Goal: Task Accomplishment & Management: Manage account settings

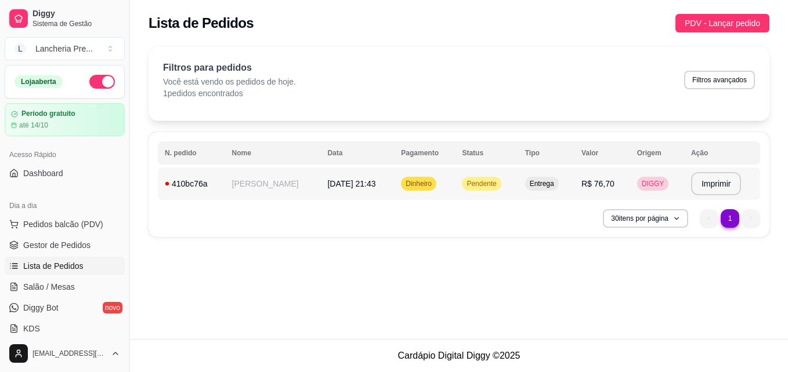
click at [352, 193] on td "[DATE] 21:43" at bounding box center [357, 184] width 74 height 32
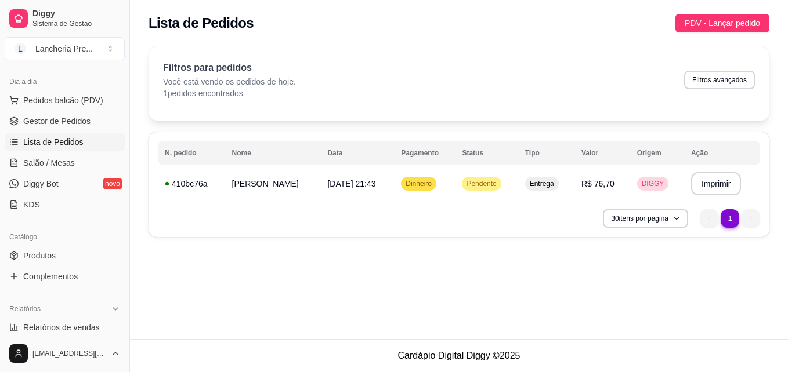
scroll to position [162, 0]
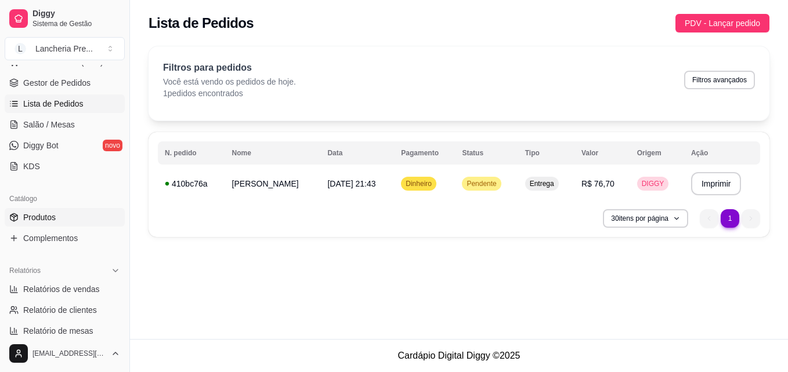
click at [55, 209] on link "Produtos" at bounding box center [65, 217] width 120 height 19
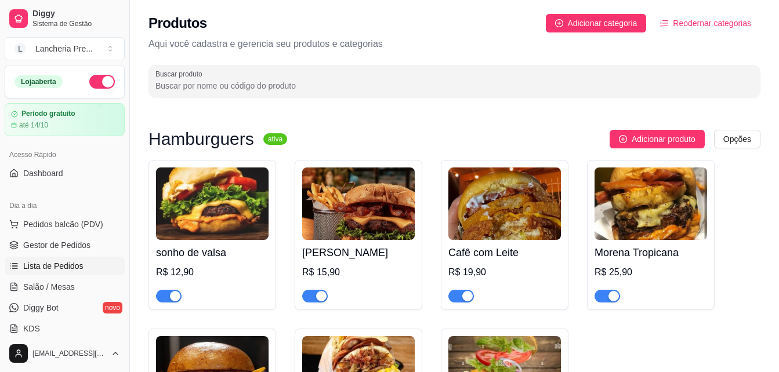
click at [94, 260] on link "Lista de Pedidos" at bounding box center [65, 266] width 120 height 19
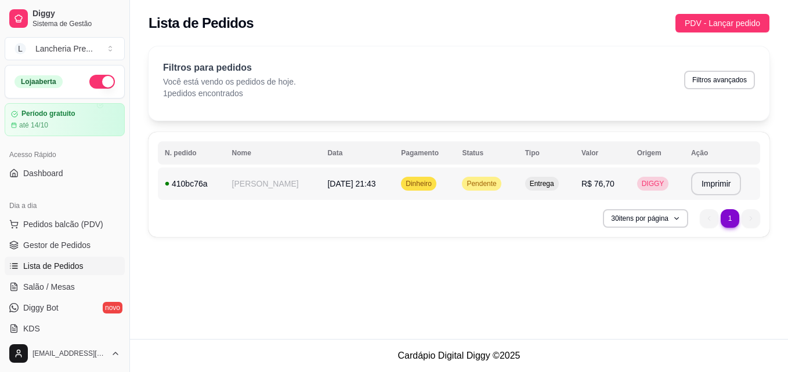
click at [619, 173] on td "R$ 76,70" at bounding box center [602, 184] width 56 height 32
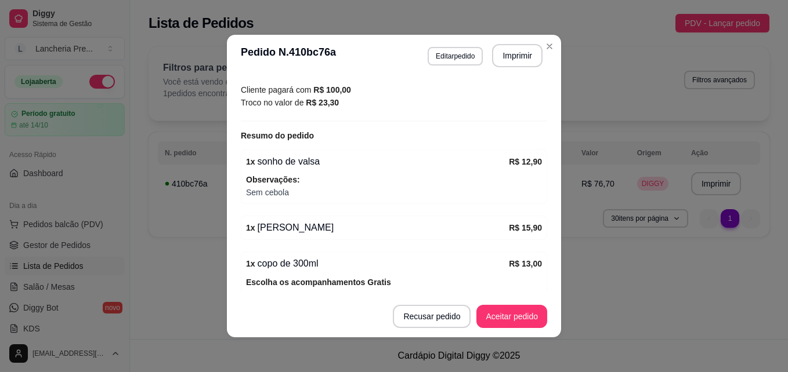
scroll to position [348, 0]
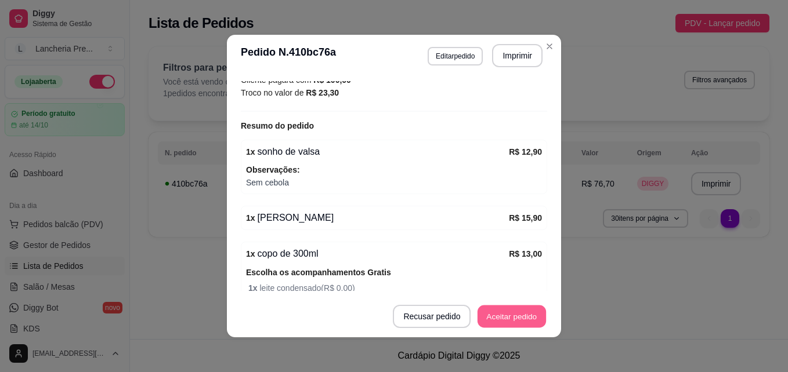
click at [506, 306] on button "Aceitar pedido" at bounding box center [511, 317] width 68 height 23
click at [506, 306] on button "Mover para preparo" at bounding box center [501, 317] width 87 height 23
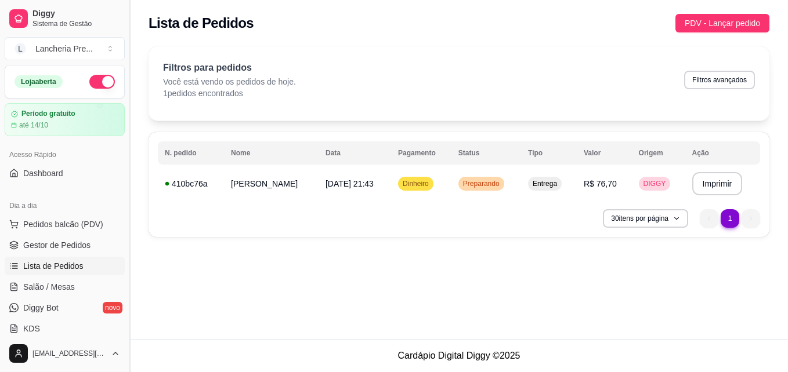
click at [125, 325] on button "Toggle Sidebar" at bounding box center [129, 186] width 9 height 372
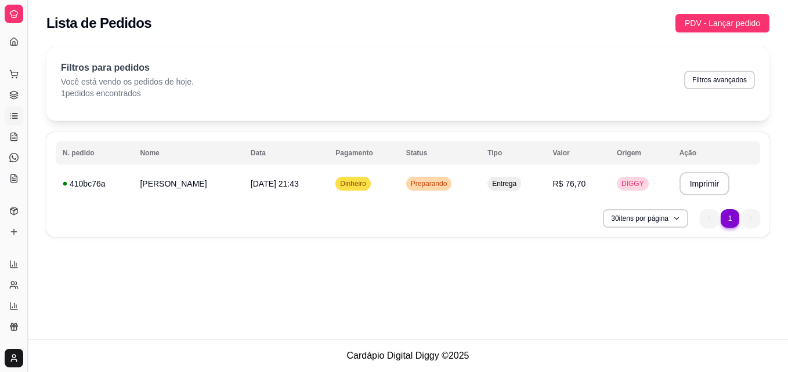
click at [27, 324] on button "Toggle Sidebar" at bounding box center [27, 186] width 9 height 372
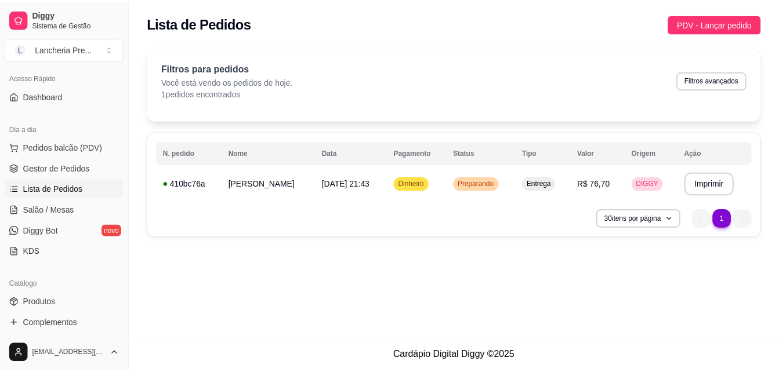
scroll to position [100, 0]
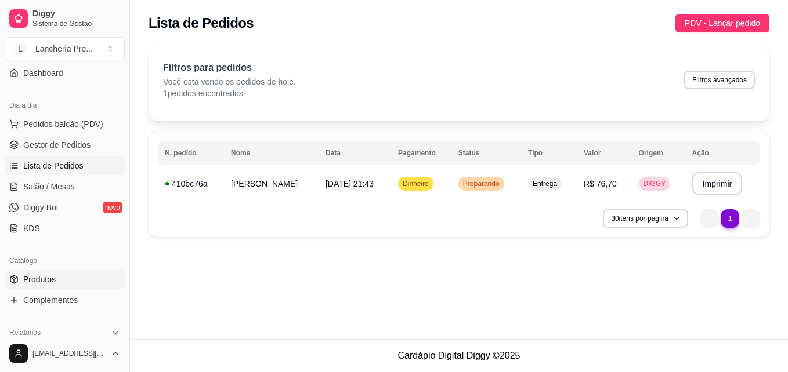
click at [99, 286] on link "Produtos" at bounding box center [65, 279] width 120 height 19
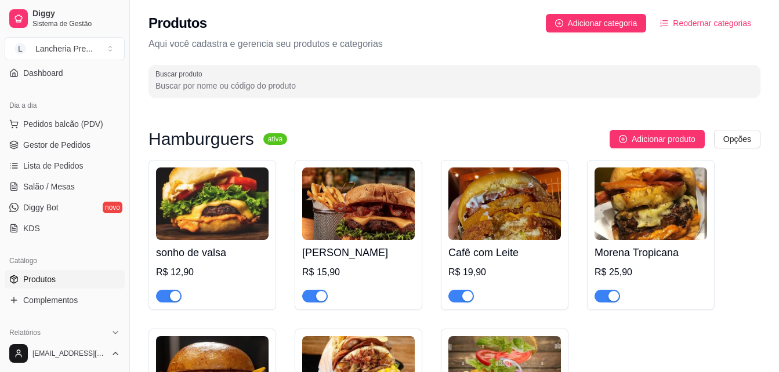
scroll to position [124, 0]
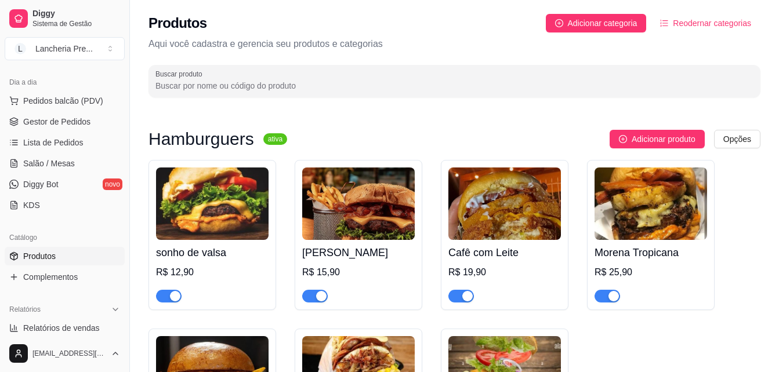
click at [742, 342] on div "sonho de valsa R$ 12,90 Sarará Burguer R$ 15,90 Cafê com Leite R$ 19,90 Morena …" at bounding box center [454, 327] width 612 height 335
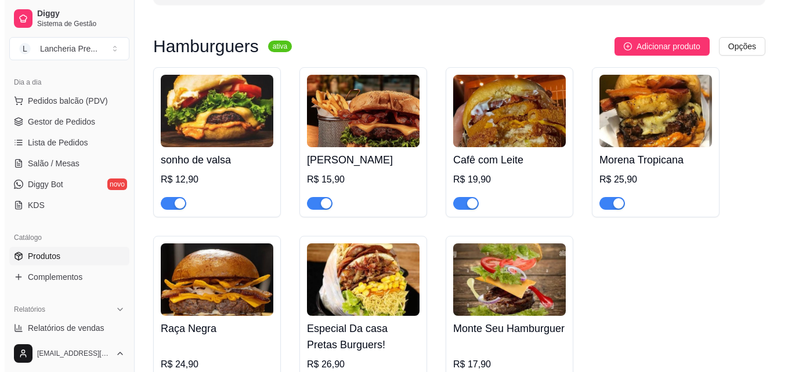
scroll to position [116, 0]
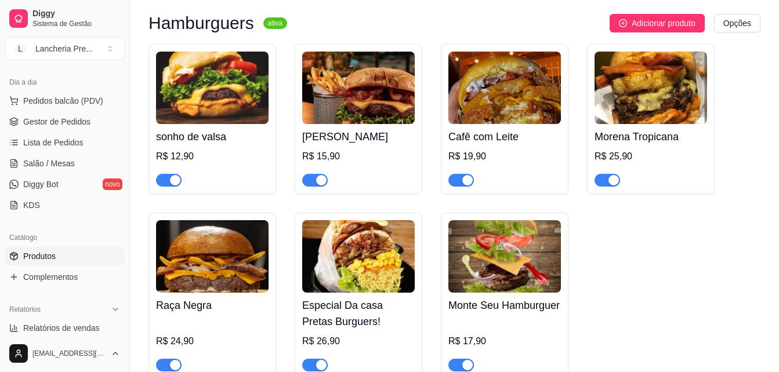
click at [495, 307] on h4 "Monte Seu Hamburguer" at bounding box center [504, 306] width 113 height 16
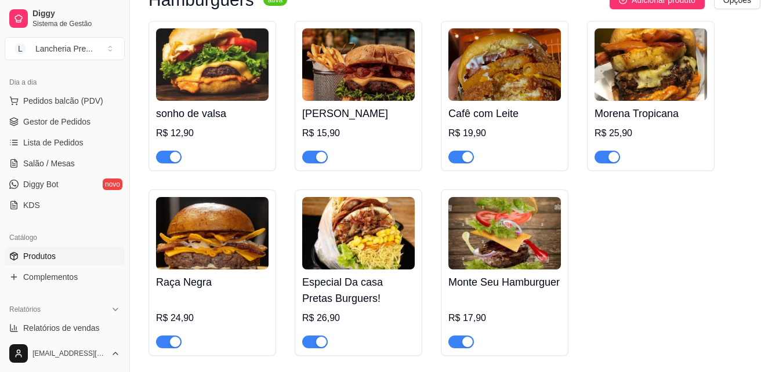
click at [463, 336] on div at bounding box center [461, 342] width 26 height 14
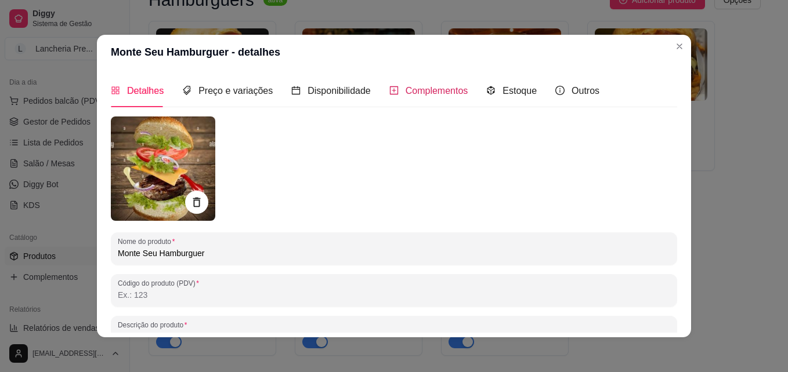
click at [446, 86] on span "Complementos" at bounding box center [436, 91] width 63 height 10
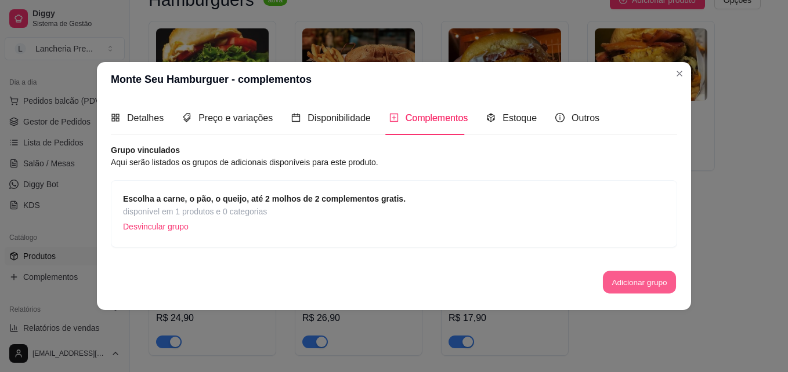
click at [625, 276] on button "Adicionar grupo" at bounding box center [639, 282] width 73 height 23
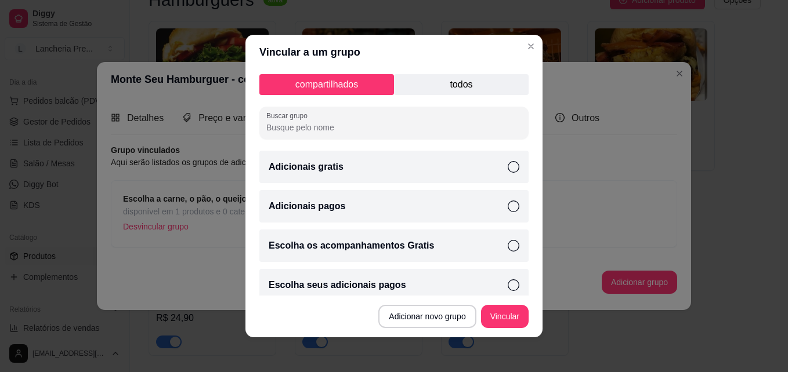
click at [454, 79] on p "todos" at bounding box center [461, 84] width 135 height 21
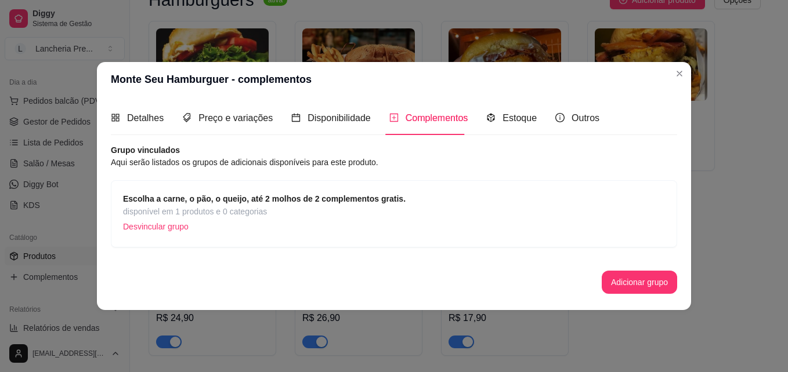
click at [649, 75] on header "Monte Seu Hamburguer - complementos" at bounding box center [394, 79] width 594 height 35
click at [147, 115] on span "Detalhes" at bounding box center [145, 118] width 37 height 10
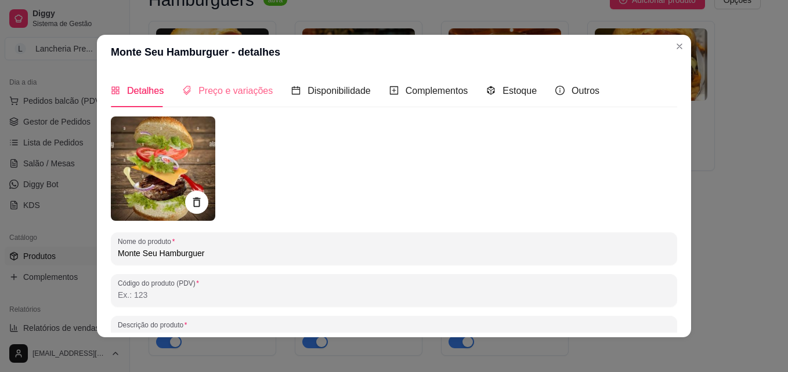
click at [205, 107] on div "Preço e variações" at bounding box center [227, 90] width 90 height 33
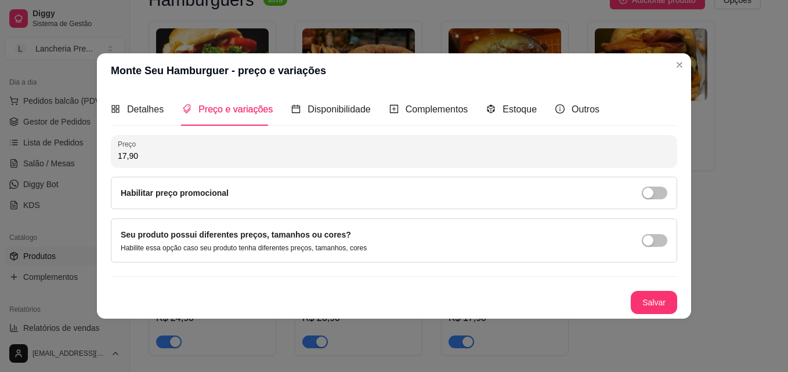
click at [205, 107] on span "Preço e variações" at bounding box center [235, 109] width 74 height 10
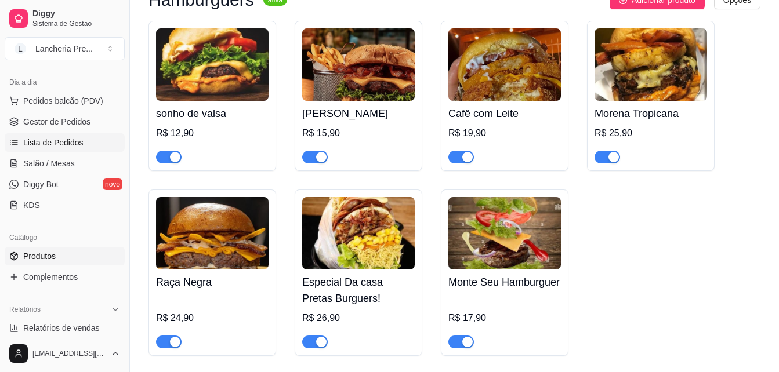
click at [45, 140] on span "Lista de Pedidos" at bounding box center [53, 143] width 60 height 12
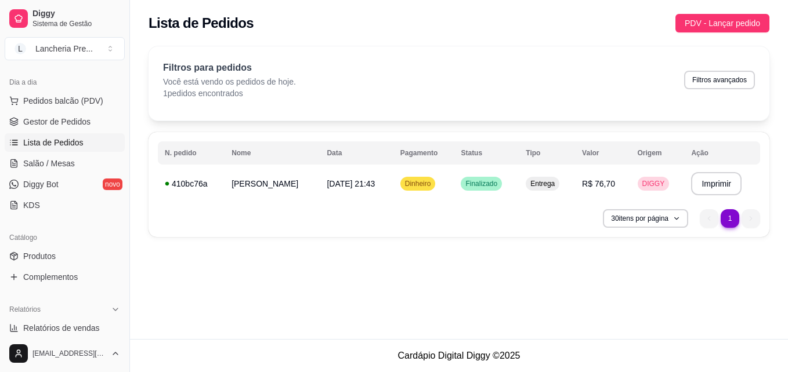
click at [157, 131] on div "**********" at bounding box center [458, 141] width 621 height 191
click at [82, 262] on link "Produtos" at bounding box center [65, 256] width 120 height 19
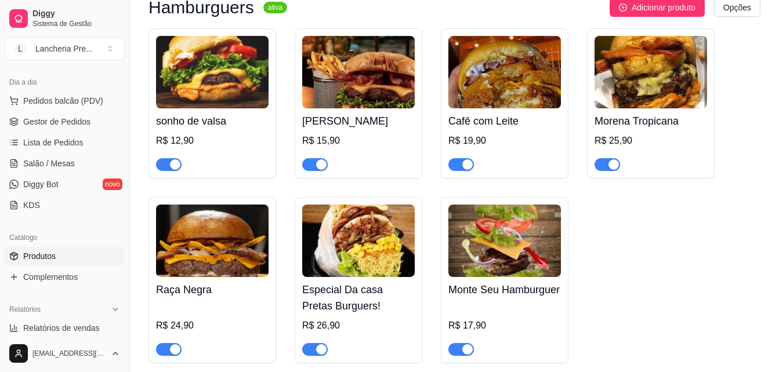
scroll to position [147, 0]
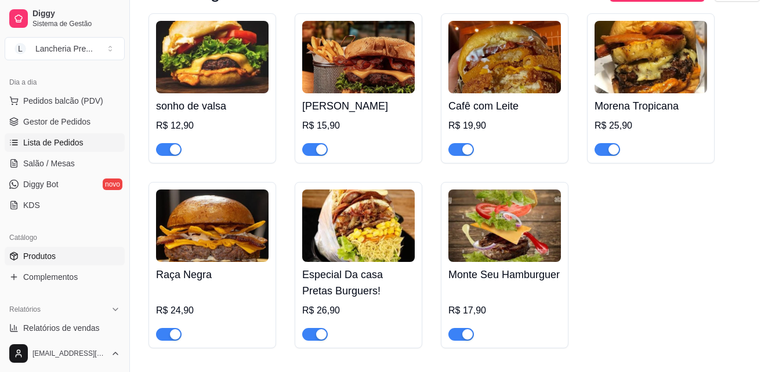
click at [45, 144] on span "Lista de Pedidos" at bounding box center [53, 143] width 60 height 12
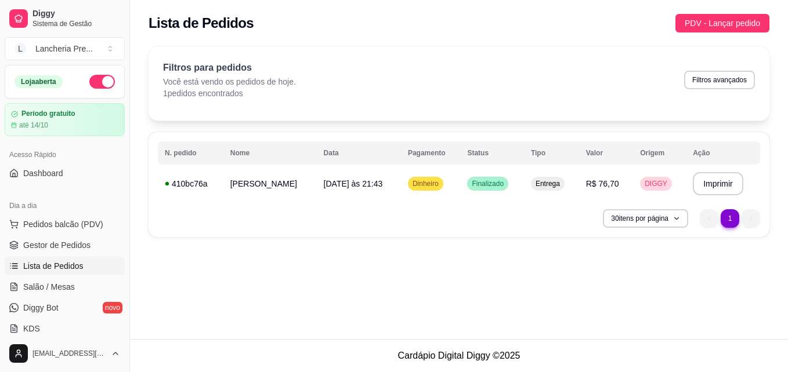
click at [748, 219] on ul "1 1" at bounding box center [730, 218] width 60 height 19
click at [727, 220] on li "1" at bounding box center [729, 218] width 18 height 18
click at [89, 83] on button "button" at bounding box center [102, 82] width 26 height 14
